Goal: Task Accomplishment & Management: Use online tool/utility

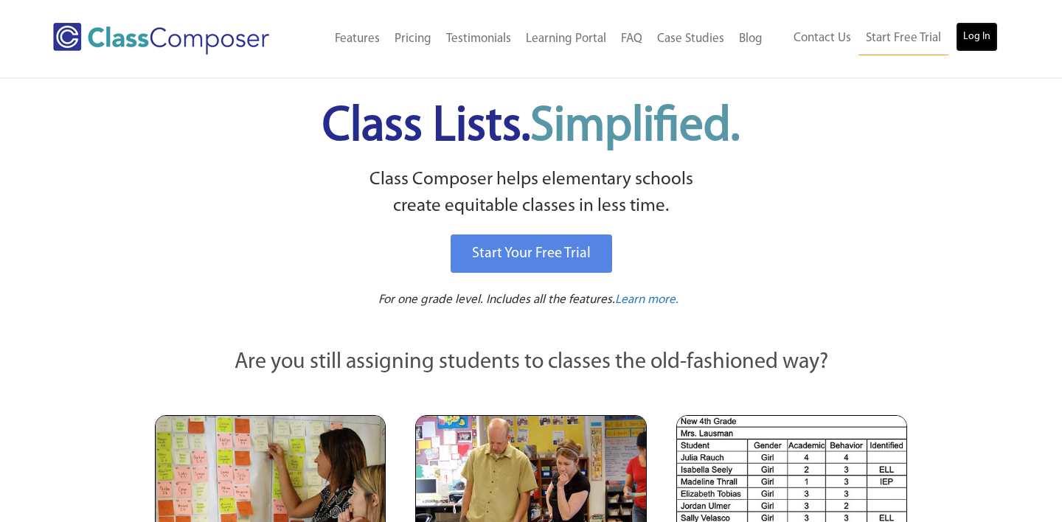
click at [963, 40] on link "Log In" at bounding box center [976, 36] width 42 height 29
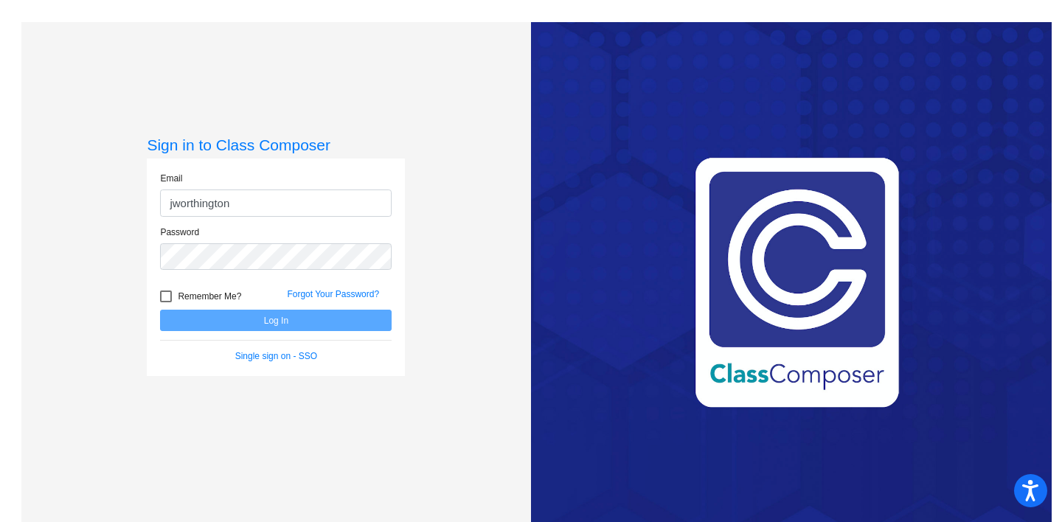
type input "jworthington@grantspass.k12.or.us"
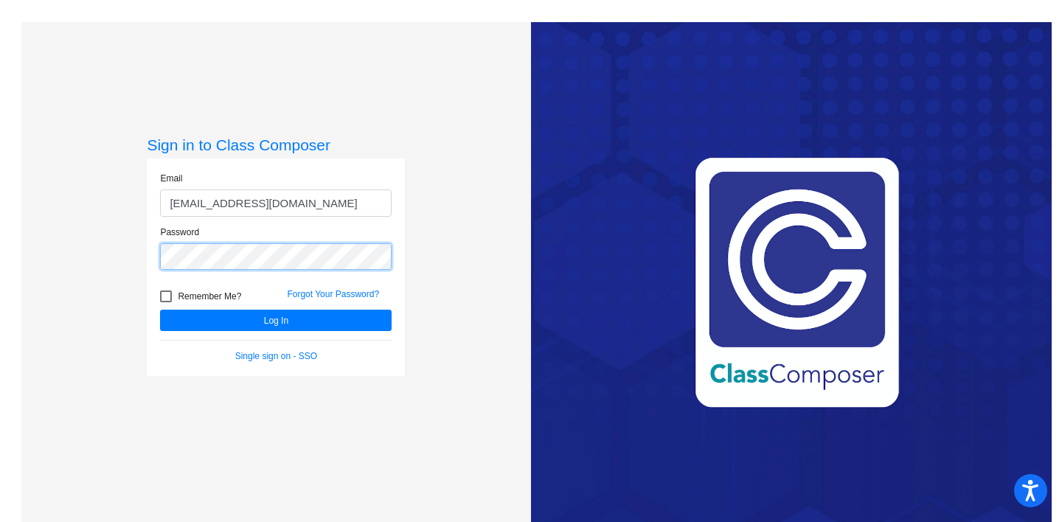
click at [160, 310] on button "Log In" at bounding box center [275, 320] width 231 height 21
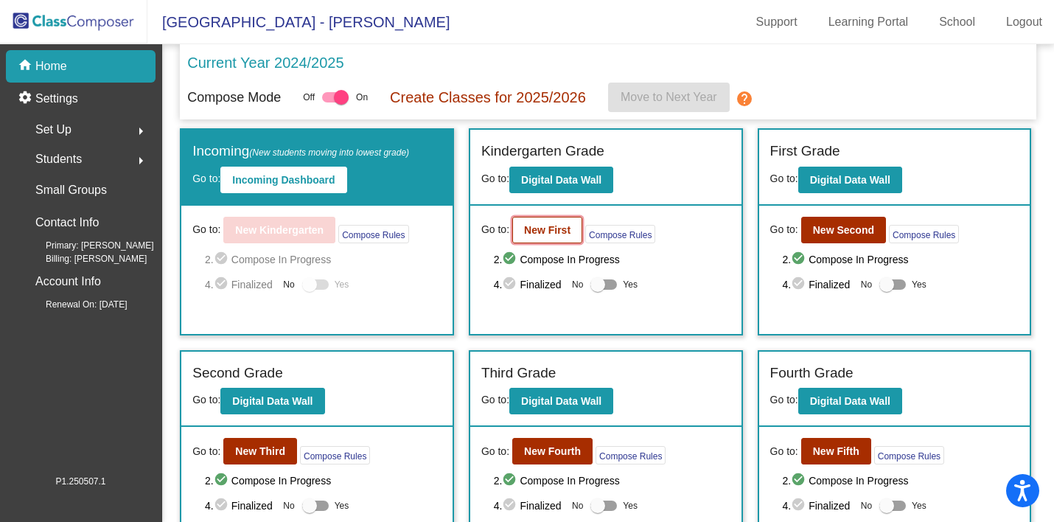
click at [555, 241] on button "New First" at bounding box center [547, 230] width 70 height 27
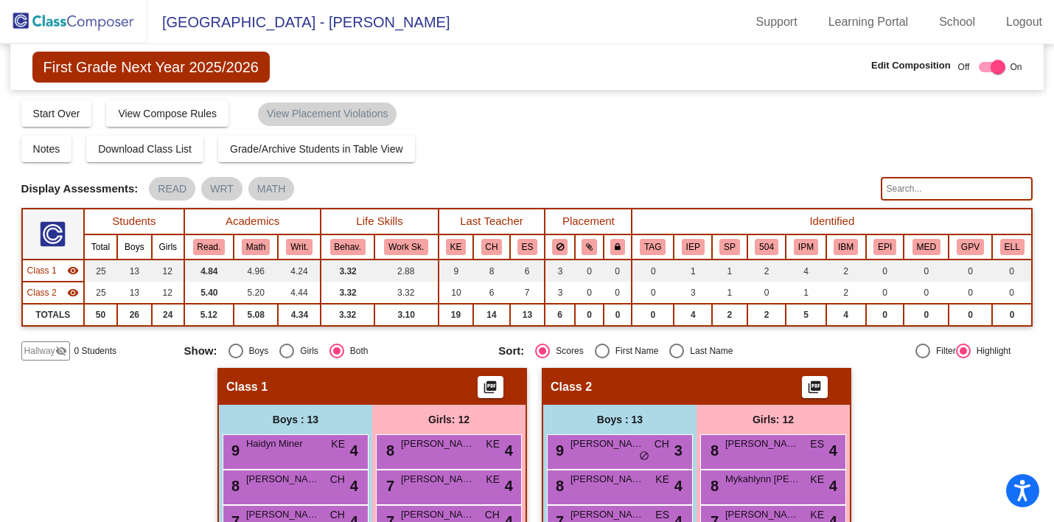
click at [87, 38] on img at bounding box center [73, 21] width 147 height 43
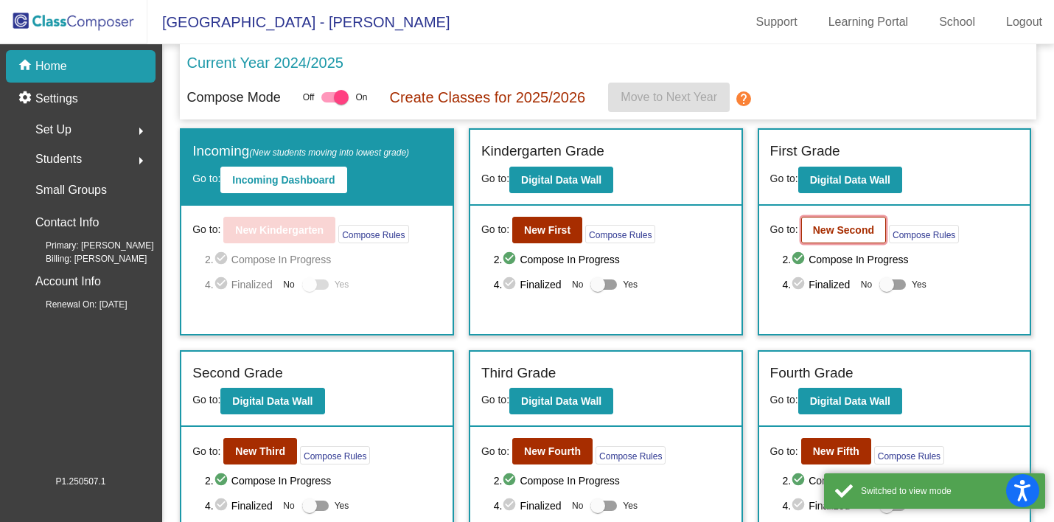
click at [837, 229] on b "New Second" at bounding box center [843, 230] width 61 height 12
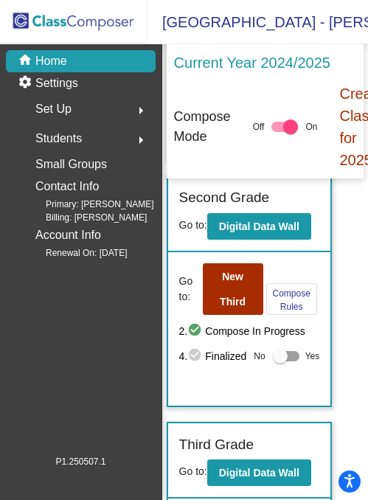
scroll to position [774, 0]
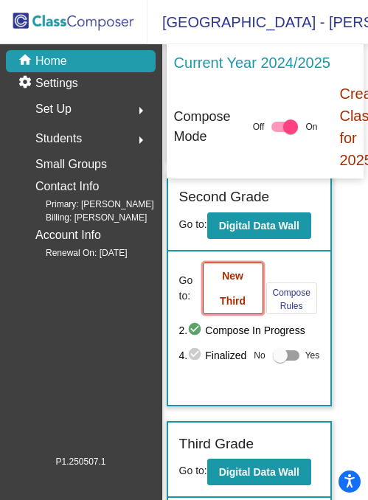
click at [231, 295] on b "New Third" at bounding box center [233, 288] width 26 height 37
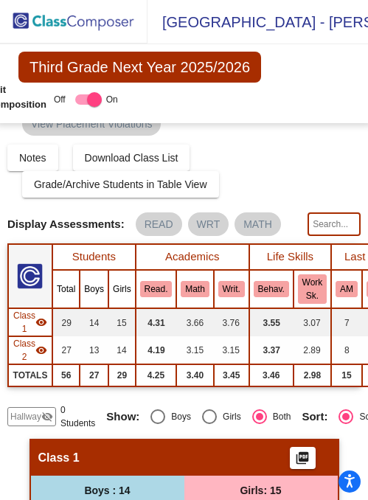
scroll to position [47, 0]
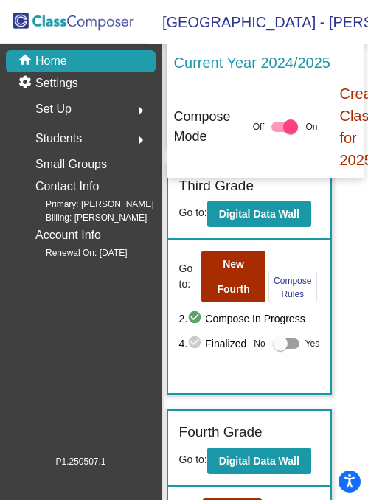
scroll to position [1034, 0]
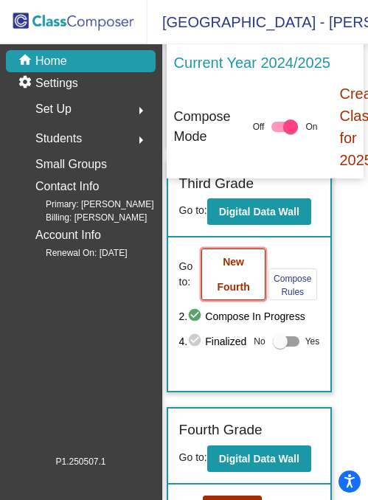
click at [219, 300] on button "New Fourth" at bounding box center [232, 274] width 63 height 52
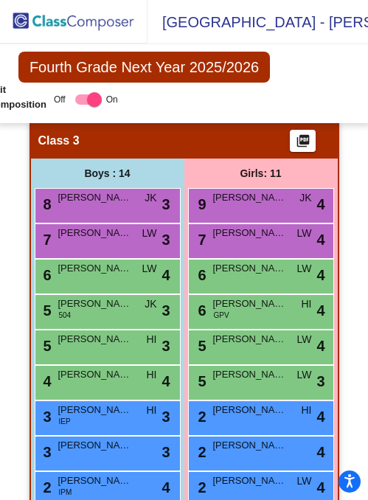
scroll to position [1591, 0]
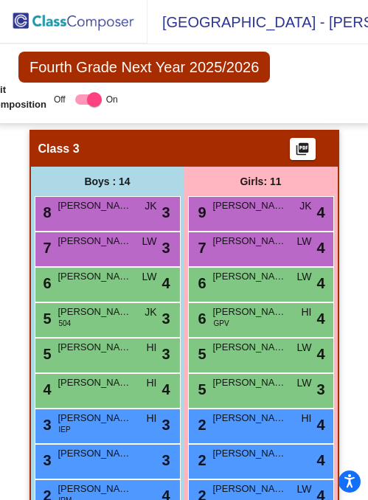
click at [62, 24] on img at bounding box center [73, 21] width 147 height 43
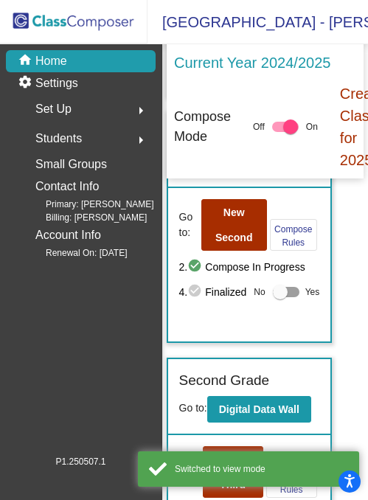
scroll to position [1368, 0]
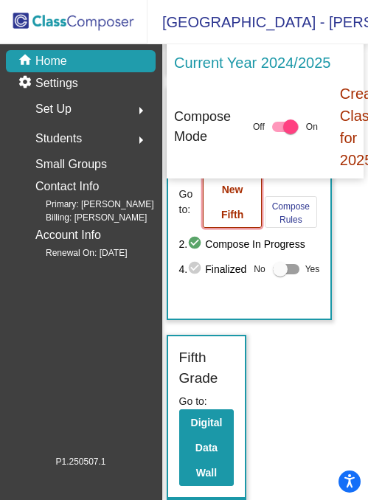
click at [233, 195] on b "New Fifth" at bounding box center [232, 202] width 22 height 37
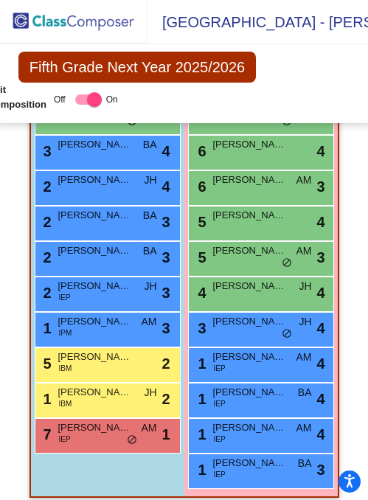
scroll to position [1689, 0]
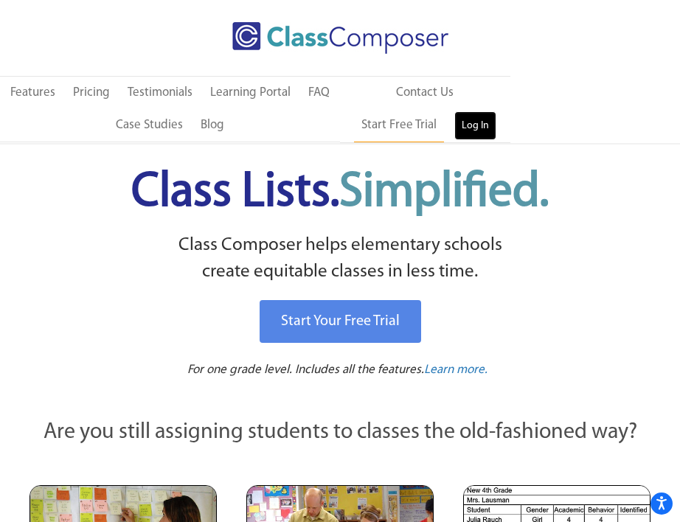
click at [464, 125] on link "Log In" at bounding box center [475, 125] width 42 height 29
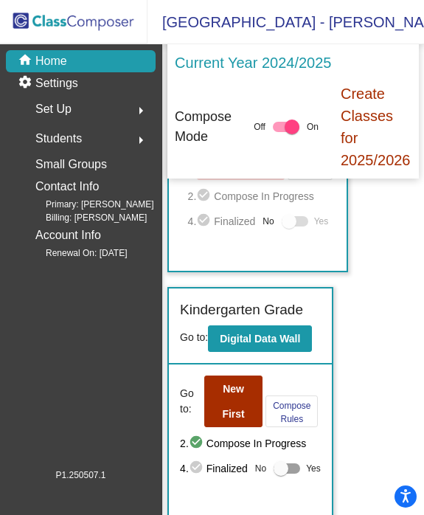
scroll to position [170, 0]
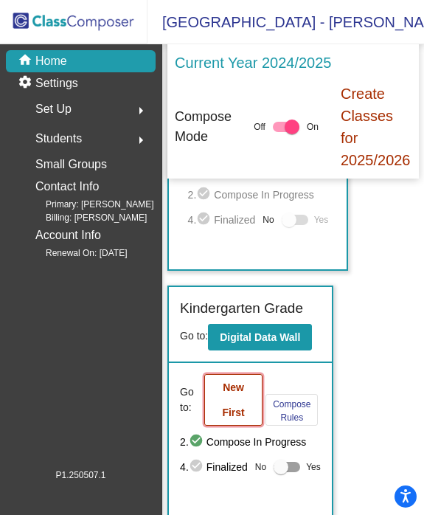
click at [233, 415] on button "New First" at bounding box center [233, 400] width 59 height 52
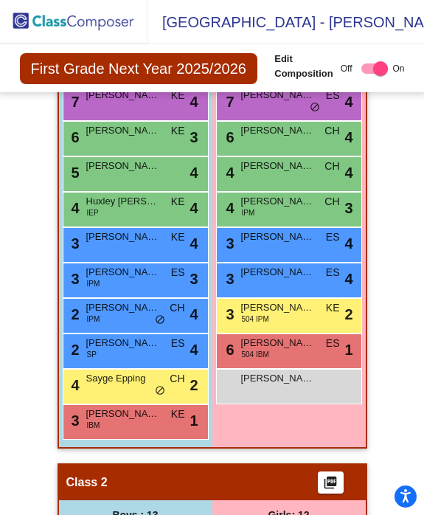
scroll to position [506, 0]
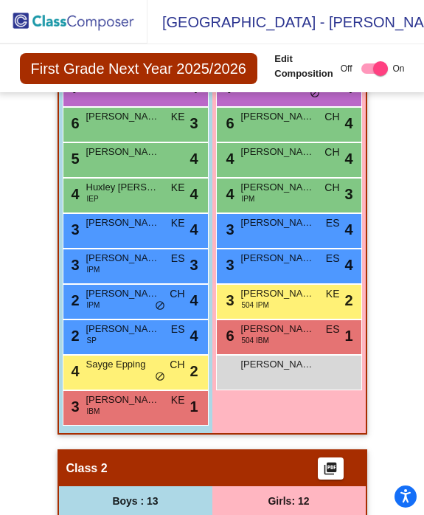
click at [91, 27] on img at bounding box center [73, 21] width 147 height 43
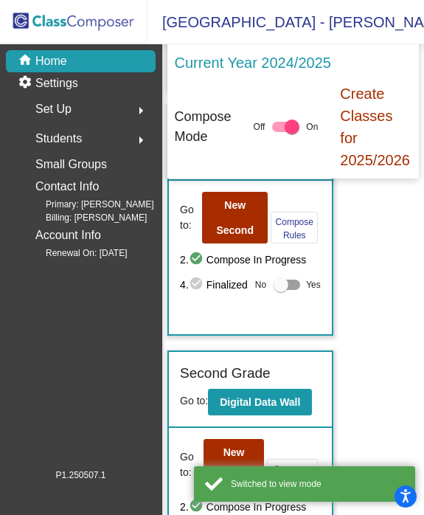
scroll to position [607, 0]
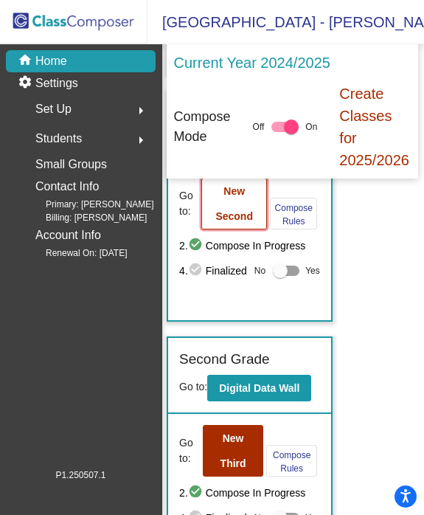
click at [235, 222] on b "New Second" at bounding box center [234, 203] width 38 height 37
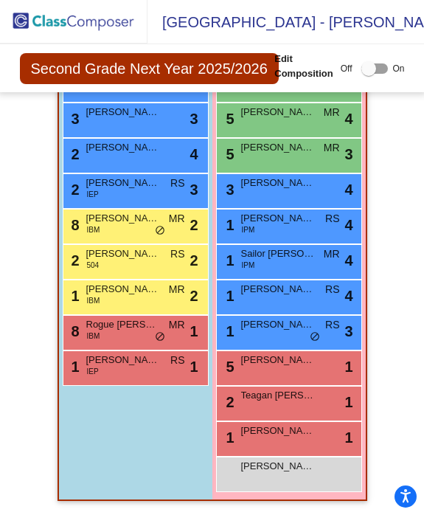
scroll to position [4, 0]
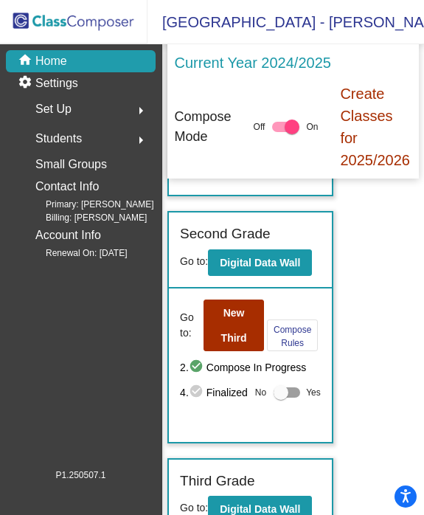
scroll to position [753, 0]
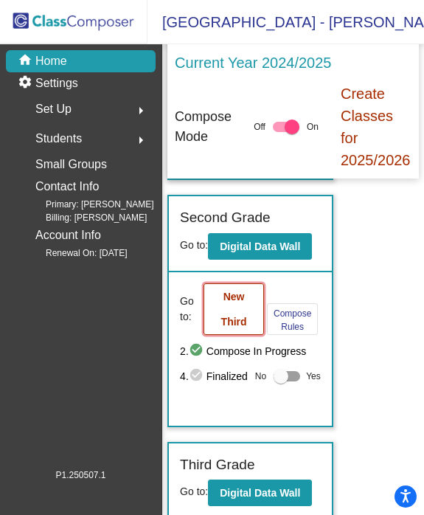
click at [231, 335] on button "New Third" at bounding box center [233, 309] width 60 height 52
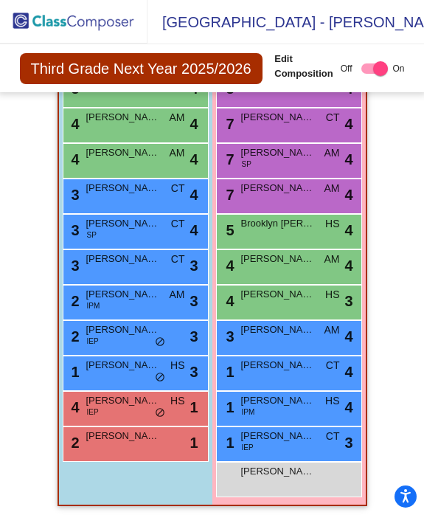
scroll to position [1078, 0]
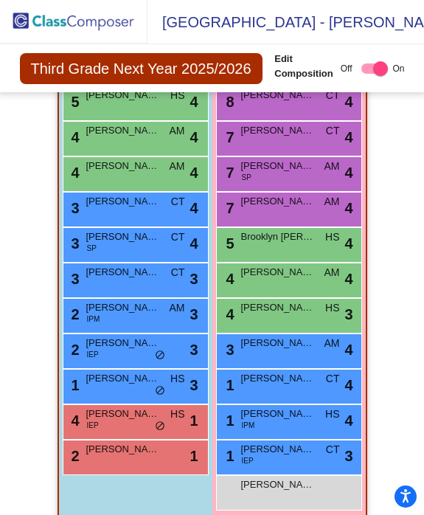
click at [71, 13] on img at bounding box center [73, 21] width 147 height 43
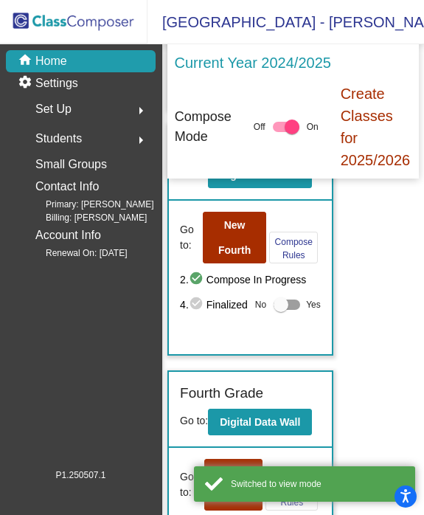
scroll to position [1072, 0]
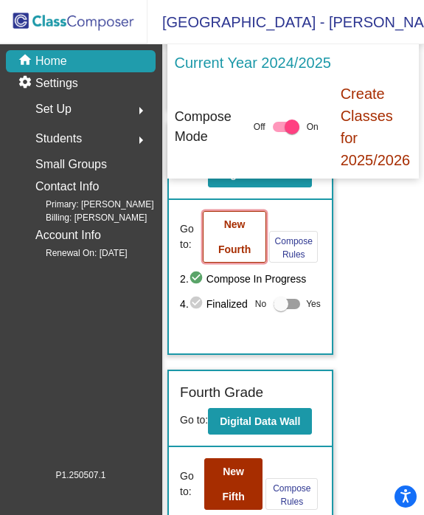
click at [234, 243] on button "New Fourth" at bounding box center [234, 237] width 63 height 52
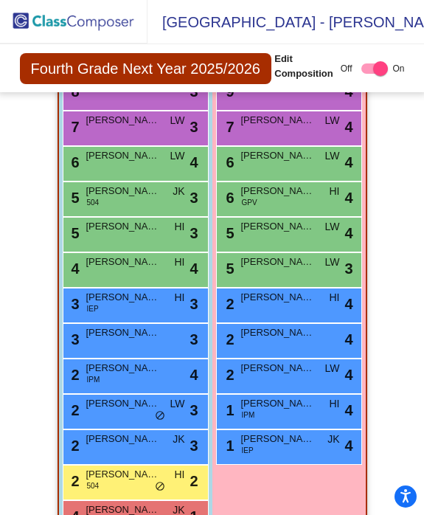
scroll to position [1737, 0]
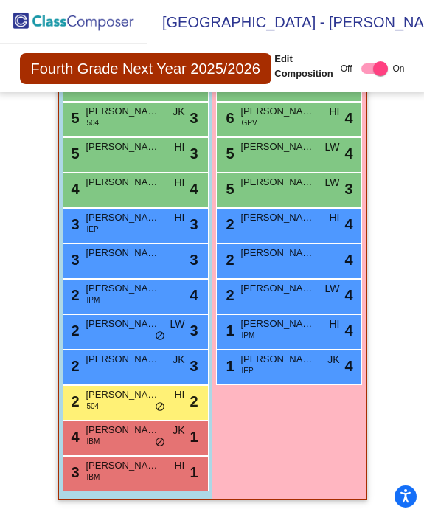
click at [57, 12] on img at bounding box center [73, 21] width 147 height 43
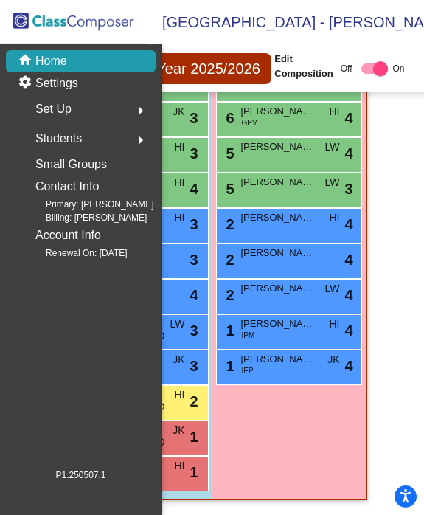
click at [57, 12] on img at bounding box center [73, 21] width 147 height 43
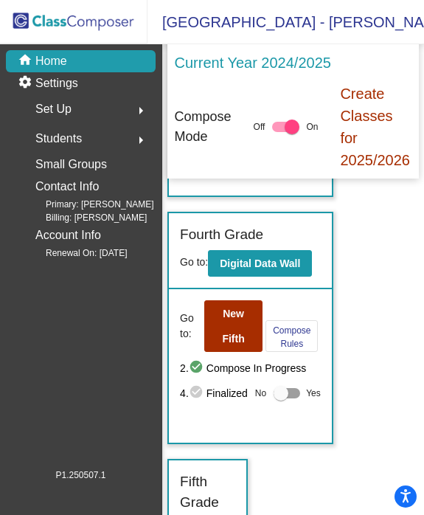
scroll to position [1354, 0]
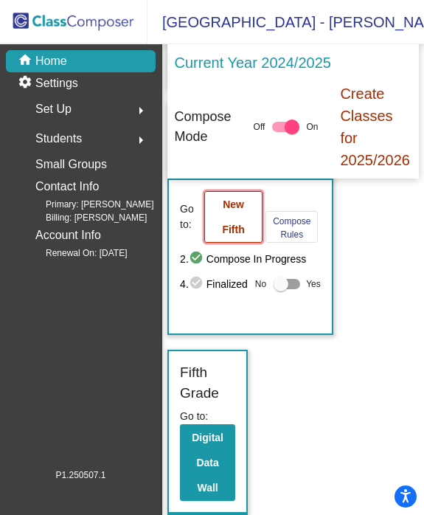
click at [240, 213] on button "New Fifth" at bounding box center [233, 217] width 58 height 52
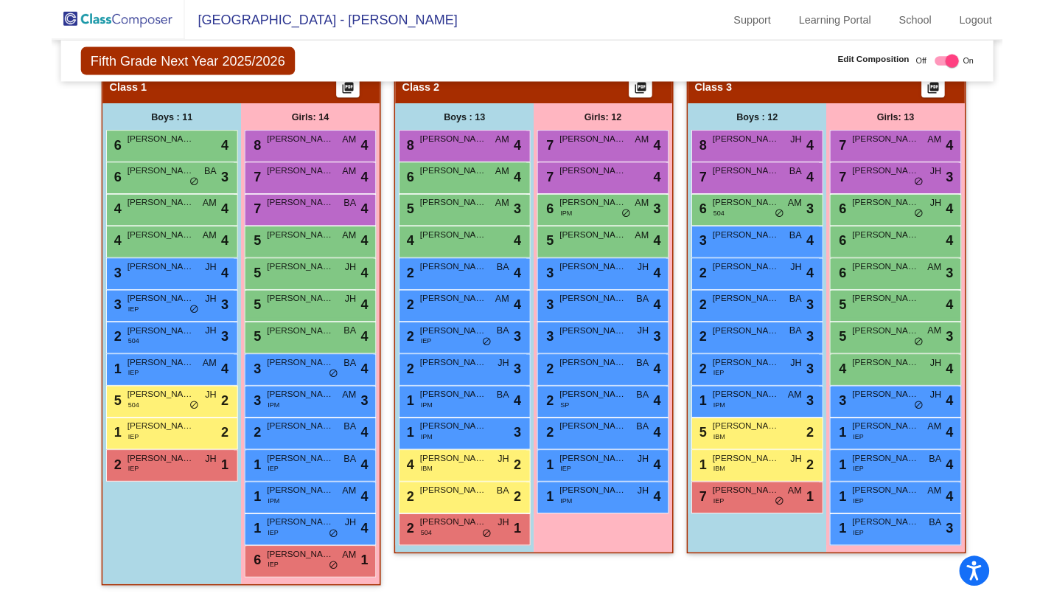
scroll to position [377, 0]
